Goal: Task Accomplishment & Management: Use online tool/utility

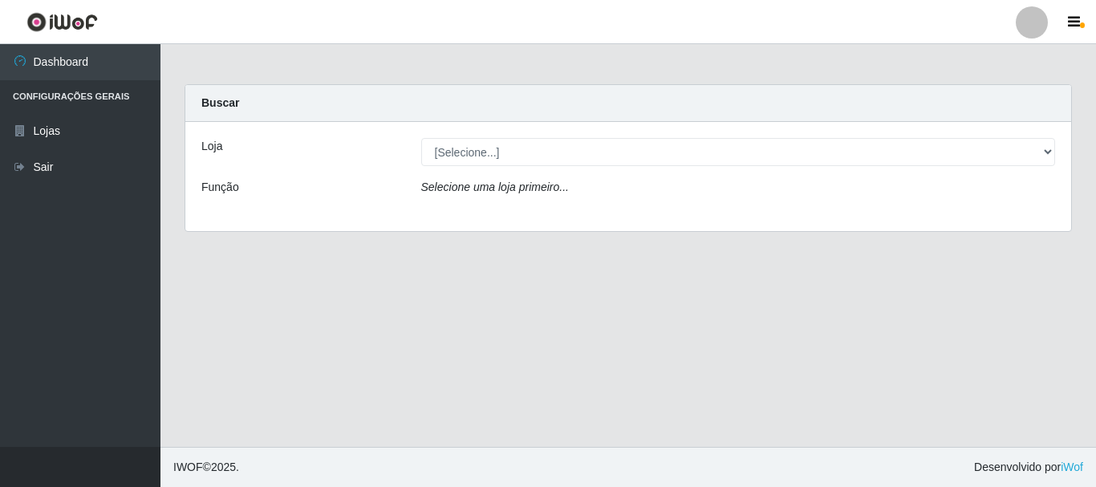
click at [515, 167] on div "Loja [Selecione...] Atacado Vem - Loja 31 [GEOGRAPHIC_DATA] Função Selecione um…" at bounding box center [628, 176] width 886 height 109
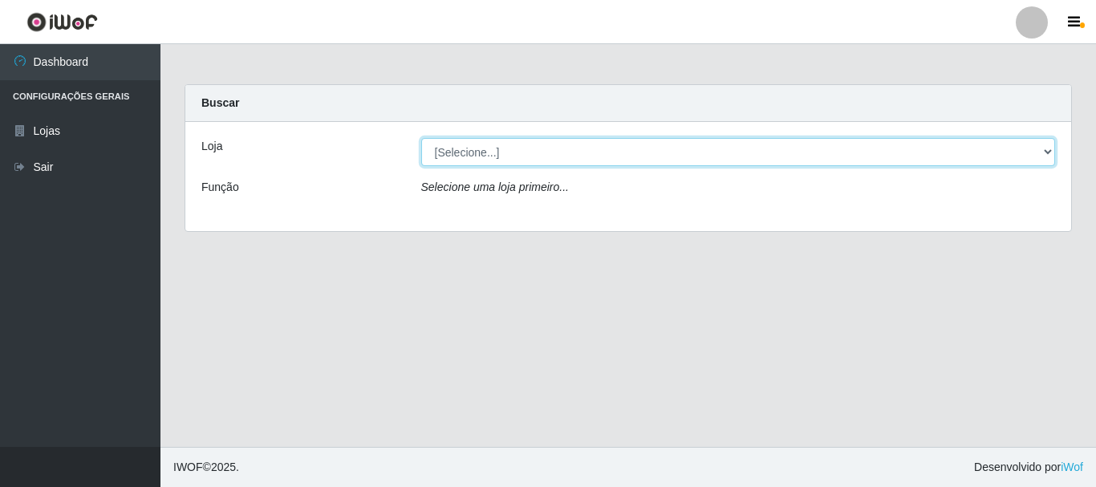
click at [508, 152] on select "[Selecione...] Atacado Vem - Loja 31 [GEOGRAPHIC_DATA]" at bounding box center [738, 152] width 635 height 28
select select "437"
click at [421, 138] on select "[Selecione...] Atacado Vem - Loja 31 [GEOGRAPHIC_DATA]" at bounding box center [738, 152] width 635 height 28
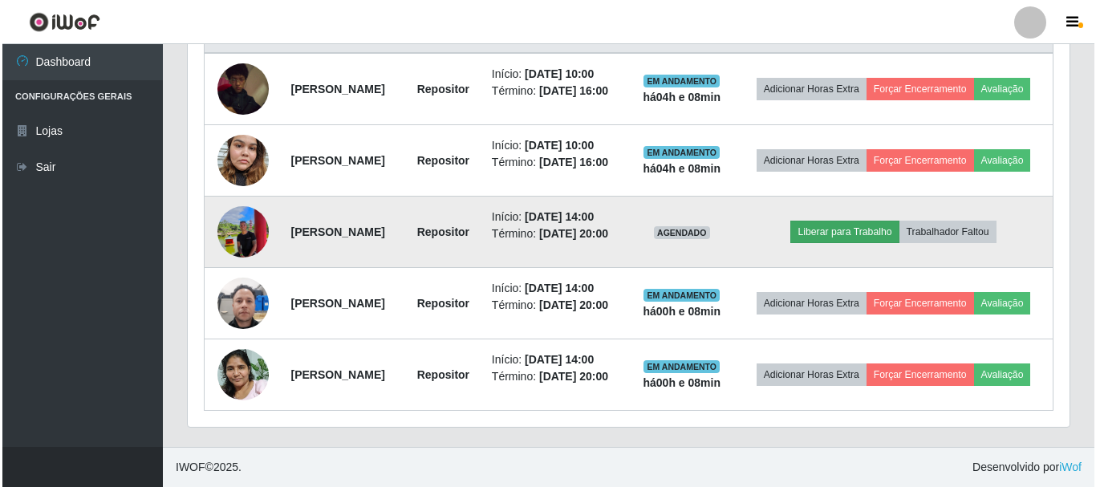
scroll to position [710, 0]
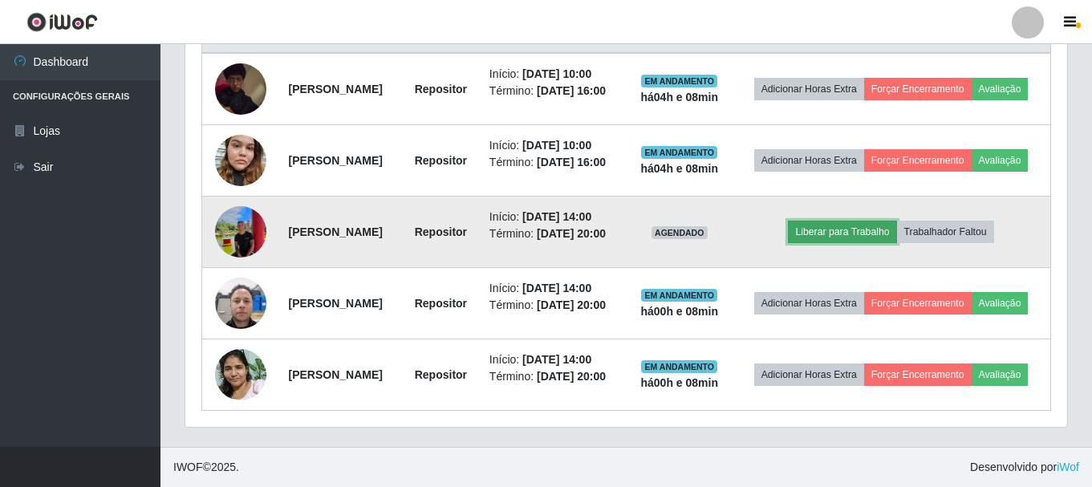
click at [849, 221] on button "Liberar para Trabalho" at bounding box center [842, 232] width 108 height 22
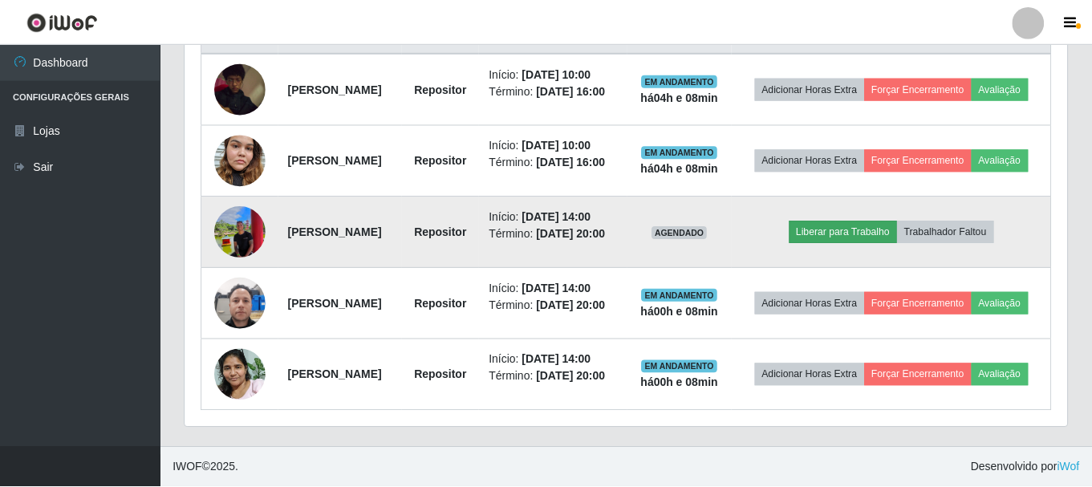
scroll to position [333, 874]
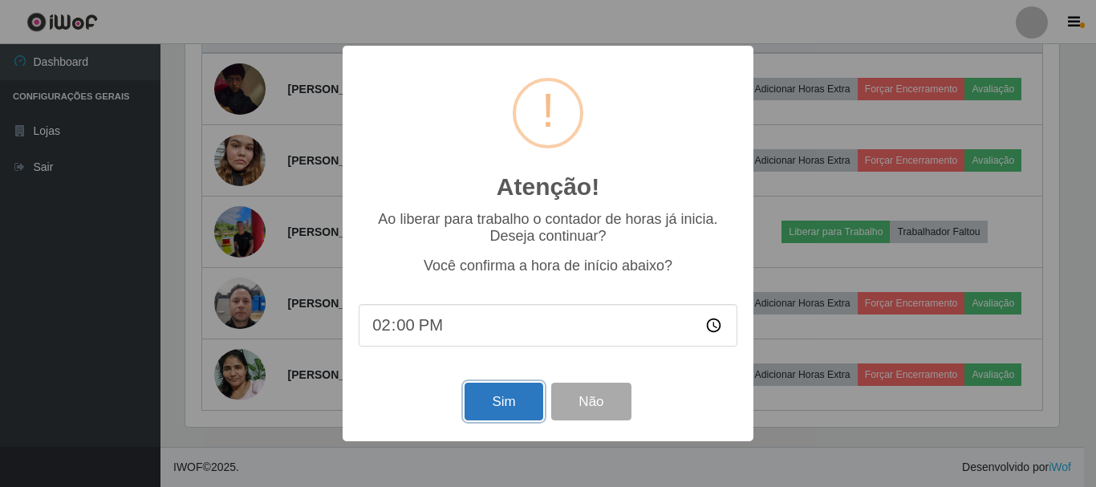
click at [505, 400] on button "Sim" at bounding box center [504, 402] width 78 height 38
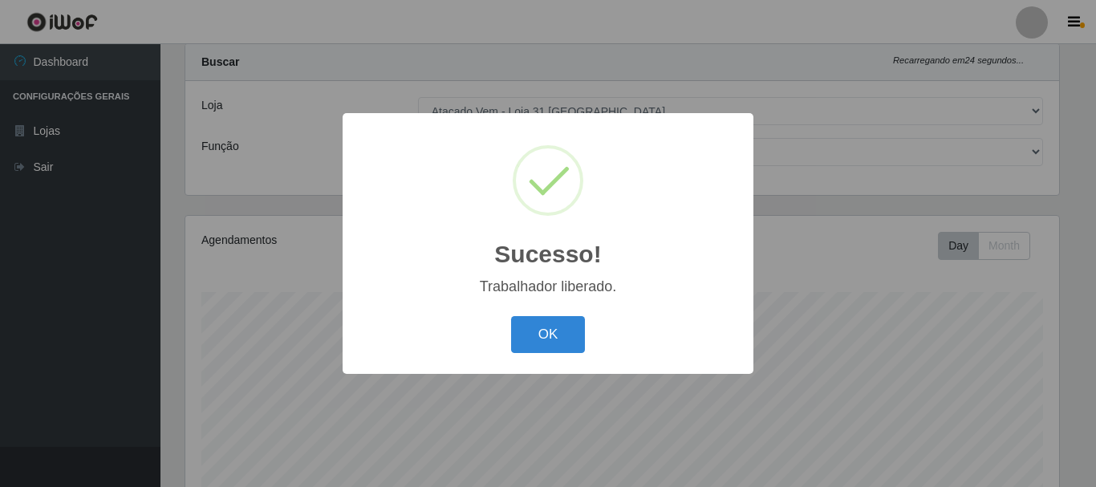
scroll to position [0, 0]
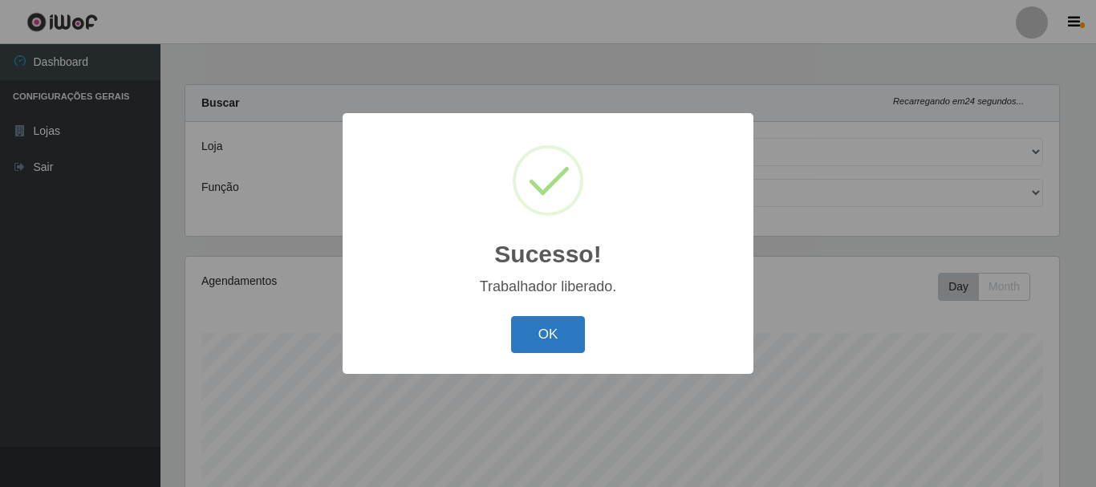
click at [544, 331] on button "OK" at bounding box center [548, 335] width 75 height 38
